Goal: Task Accomplishment & Management: Manage account settings

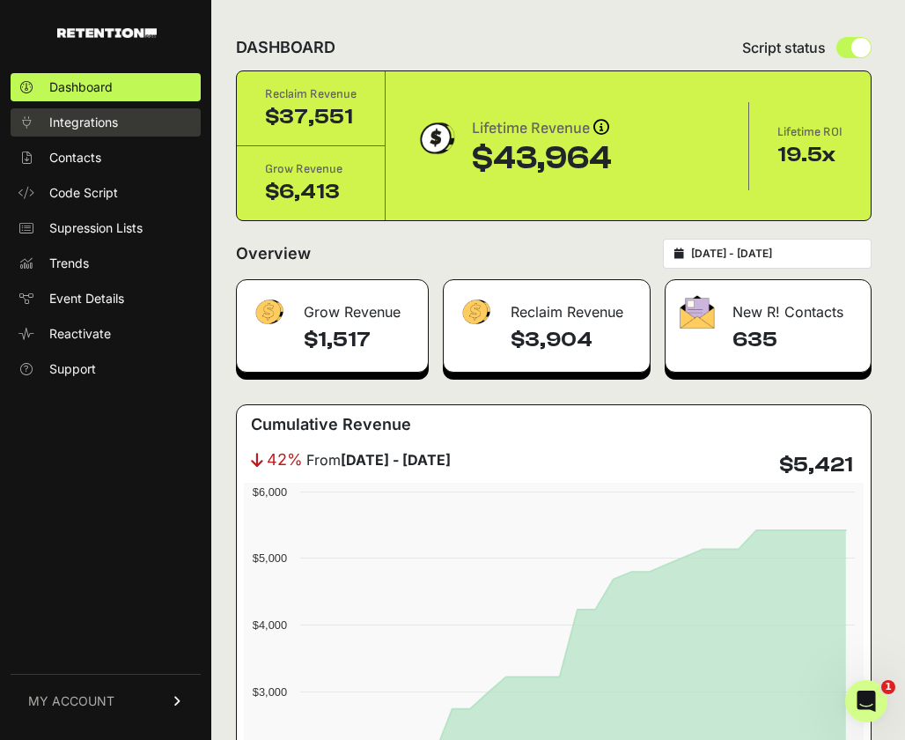
click at [84, 119] on span "Integrations" at bounding box center [83, 123] width 69 height 18
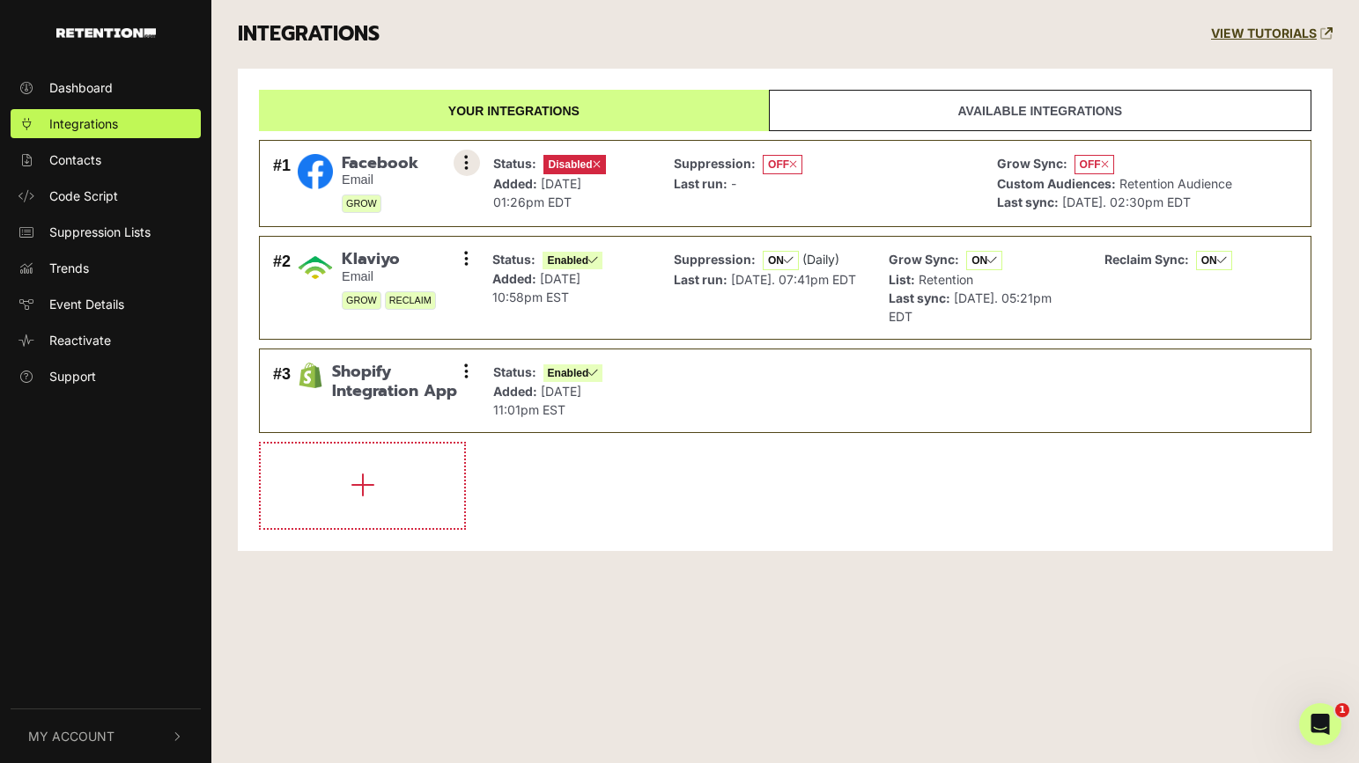
click at [464, 162] on icon at bounding box center [466, 163] width 4 height 18
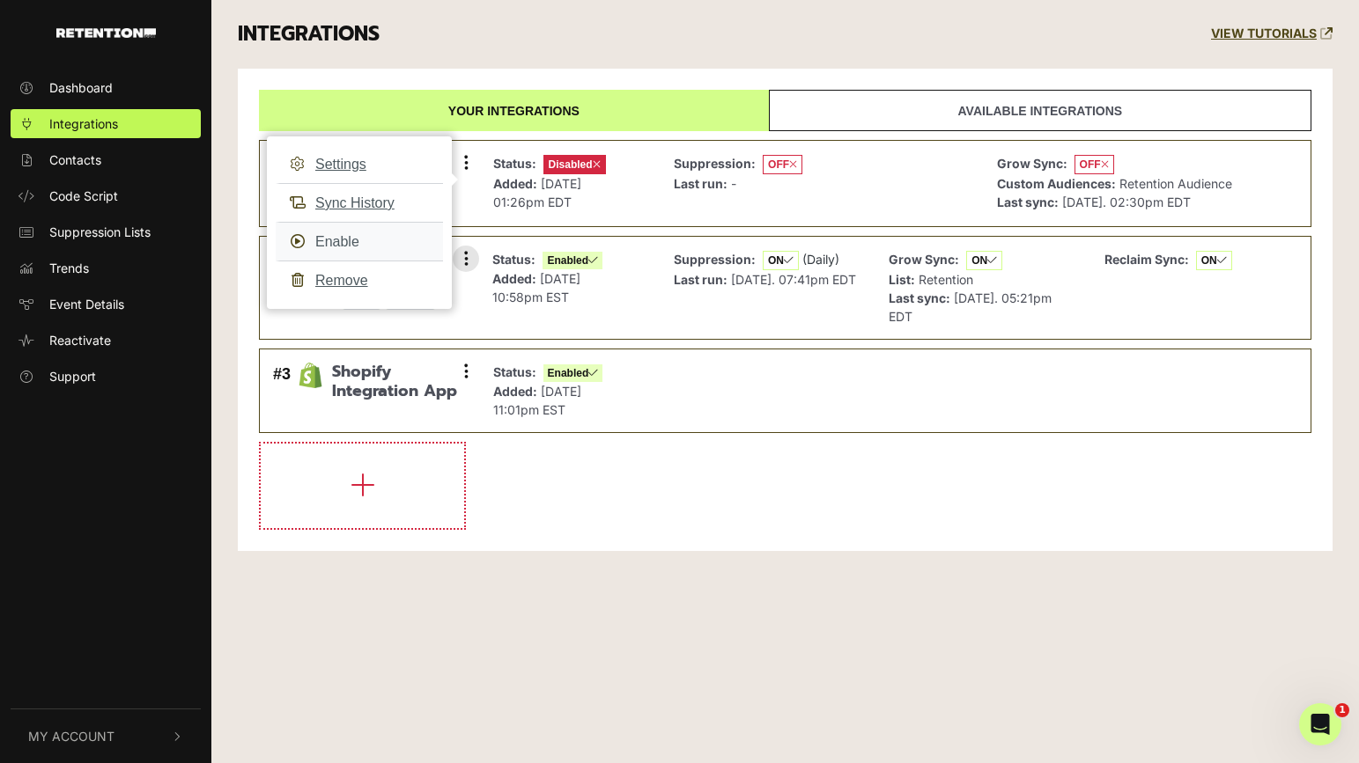
click at [343, 244] on link "Enable" at bounding box center [359, 242] width 167 height 40
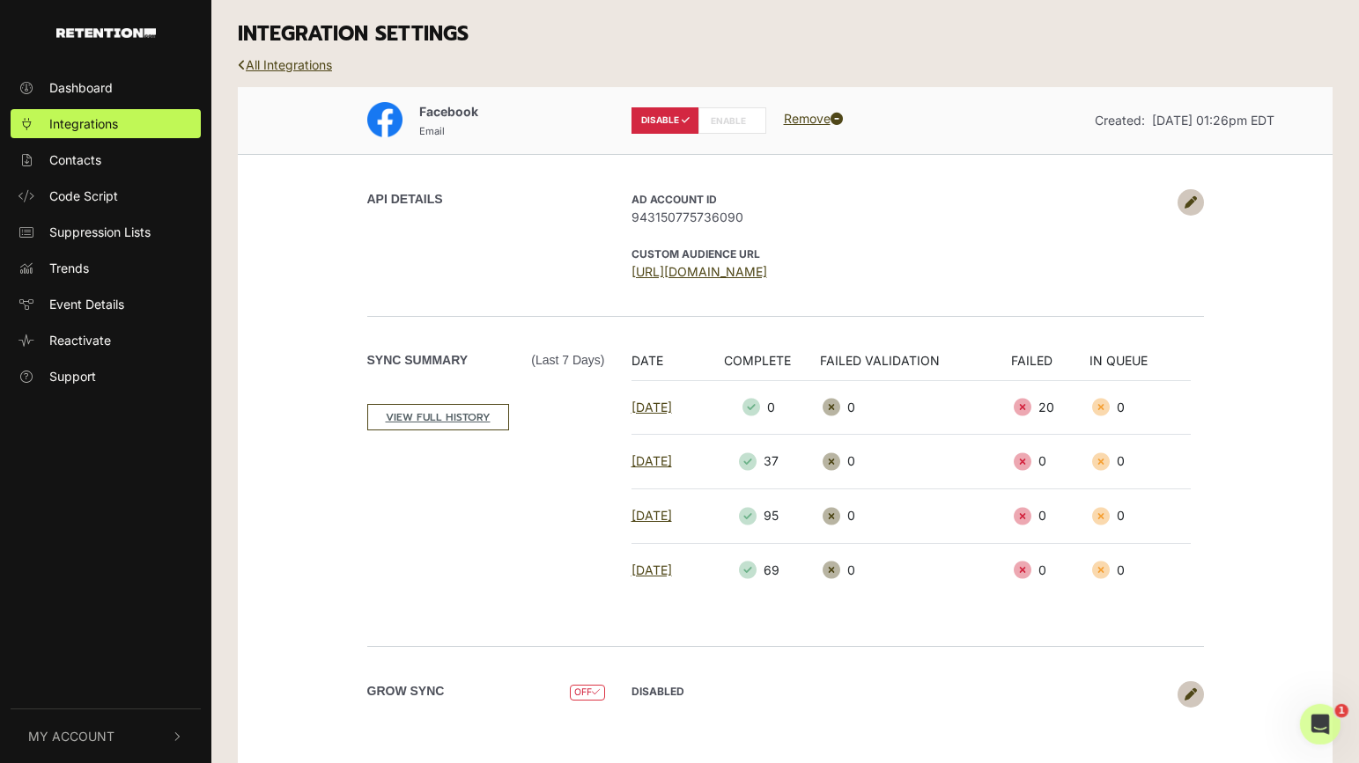
click at [741, 122] on label "ENABLE" at bounding box center [732, 120] width 68 height 26
click at [1188, 203] on icon at bounding box center [1190, 202] width 12 height 12
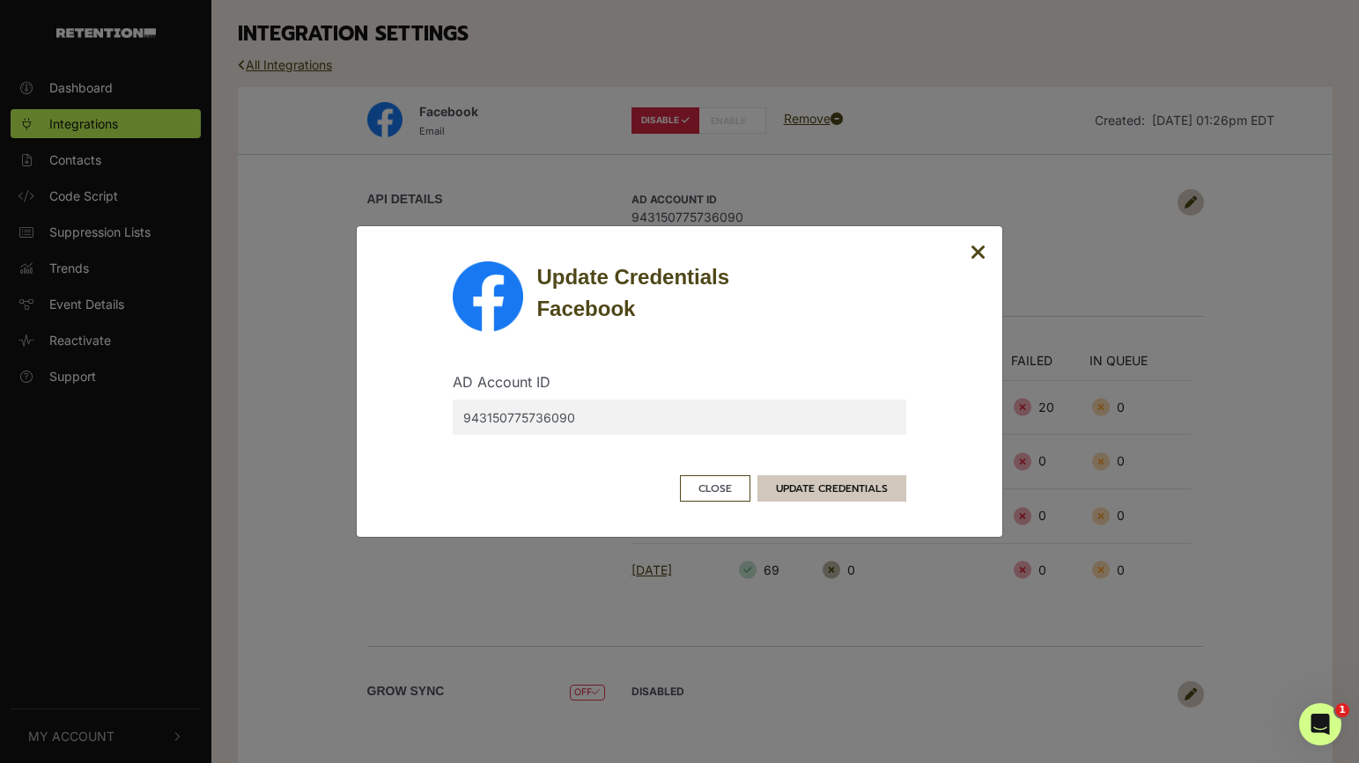
click at [814, 486] on button "UPDATE CREDENTIALS" at bounding box center [831, 489] width 149 height 26
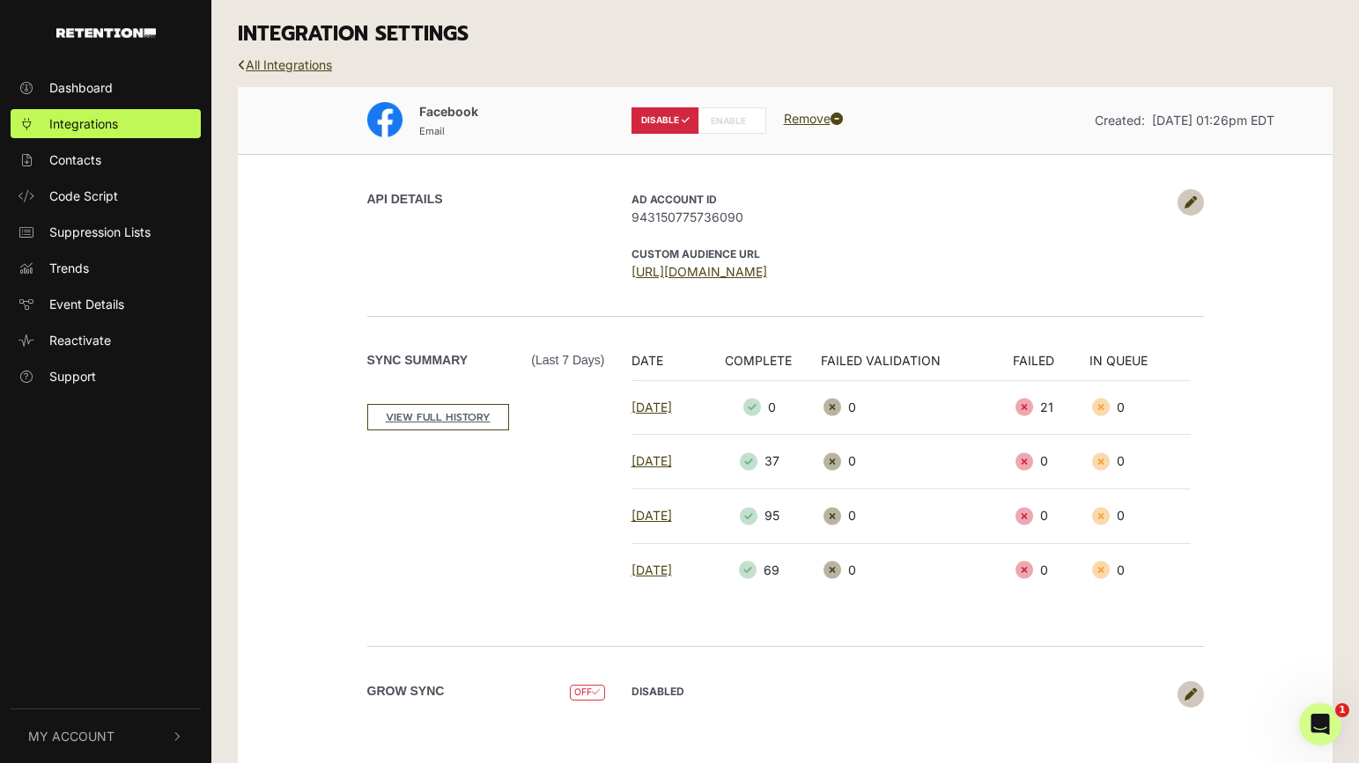
click at [718, 123] on label "ENABLE" at bounding box center [732, 120] width 68 height 26
radio input "false"
radio input "true"
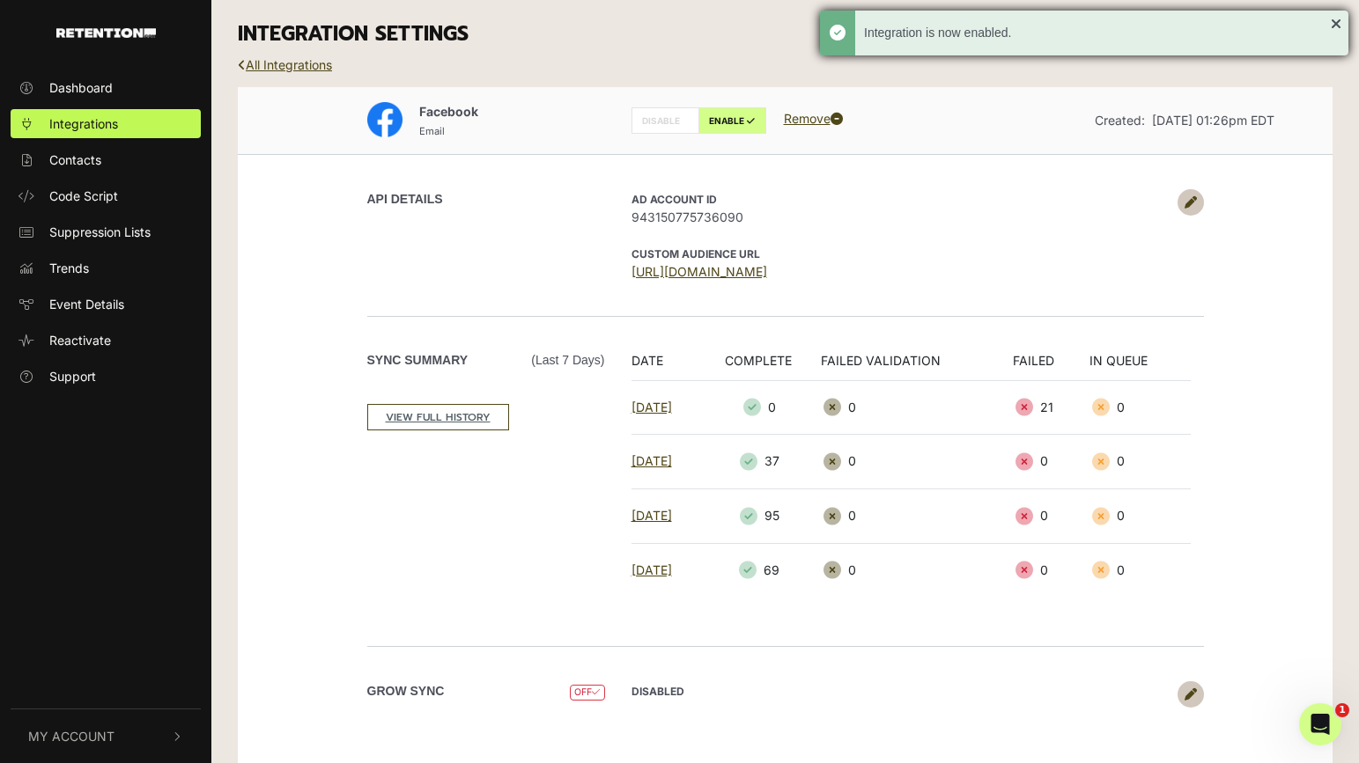
click at [1336, 24] on div "Integration is now enabled." at bounding box center [1084, 33] width 528 height 45
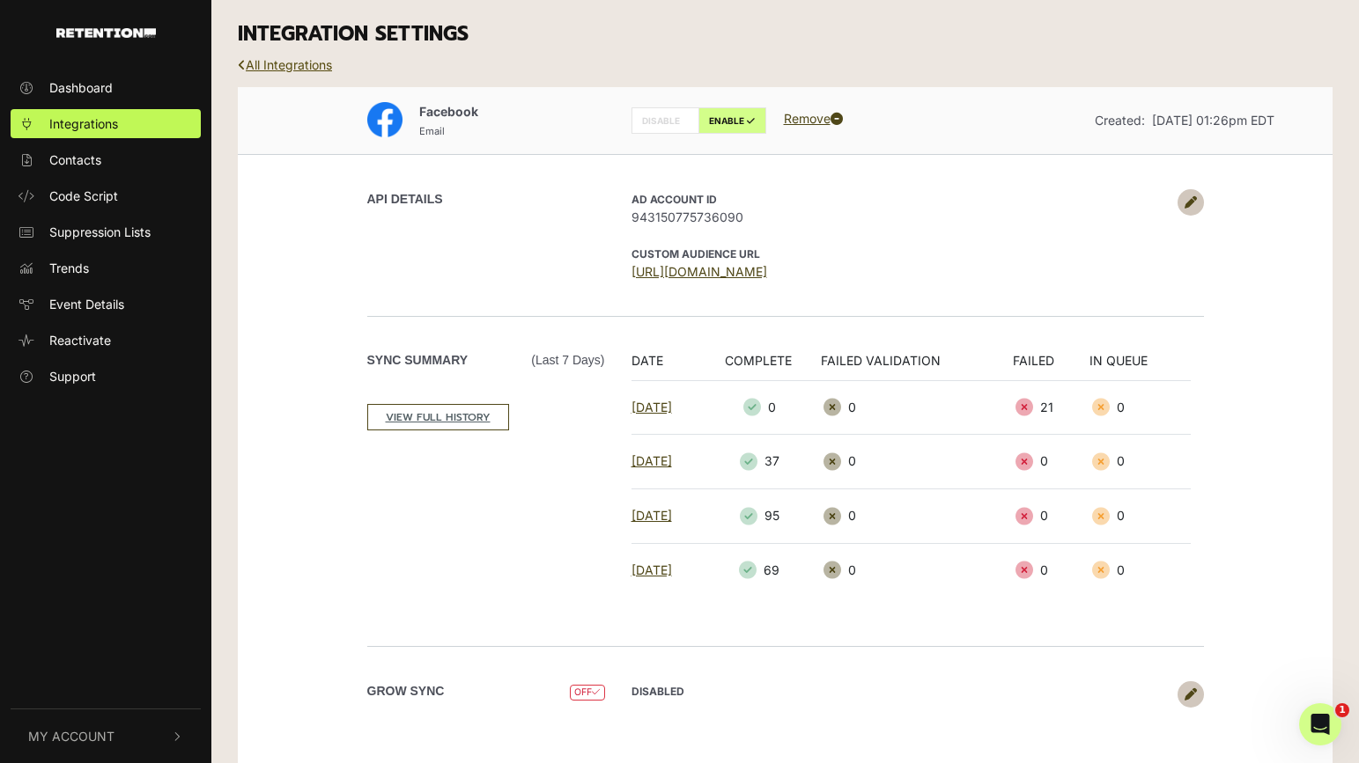
click at [271, 62] on link "All Integrations" at bounding box center [285, 64] width 94 height 15
